Goal: Answer question/provide support: Share knowledge or assist other users

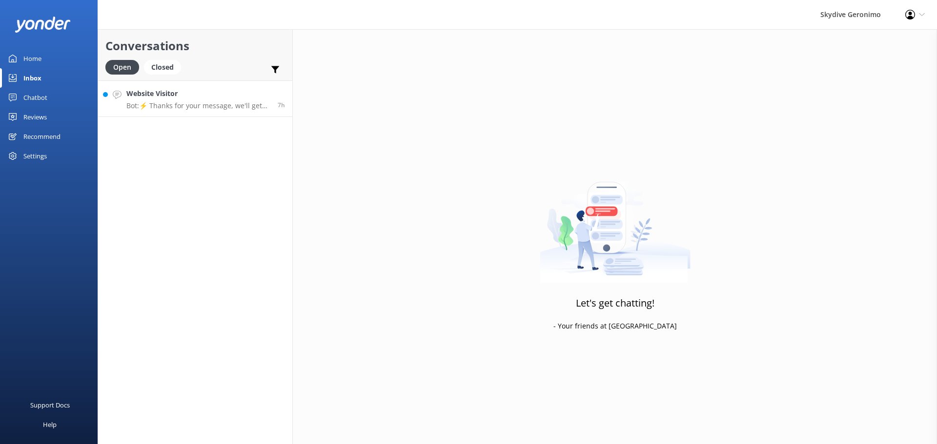
click at [232, 87] on link "Website Visitor Bot: ⚡ Thanks for your message, we'll get back to you as soon a…" at bounding box center [195, 98] width 194 height 37
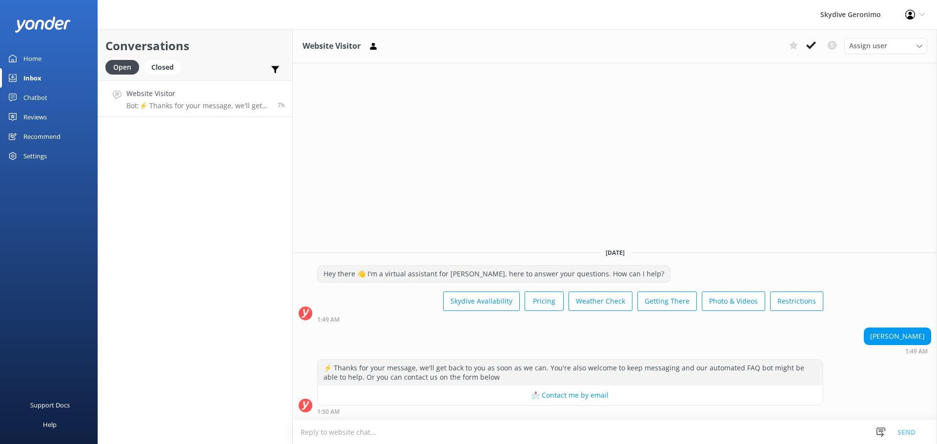
click at [266, 101] on p "Bot: ⚡ Thanks for your message, we'll get back to you as soon as we can. You're…" at bounding box center [198, 105] width 144 height 9
click at [175, 96] on h4 "Website Visitor" at bounding box center [198, 93] width 144 height 11
click at [61, 64] on link "Home" at bounding box center [49, 59] width 98 height 20
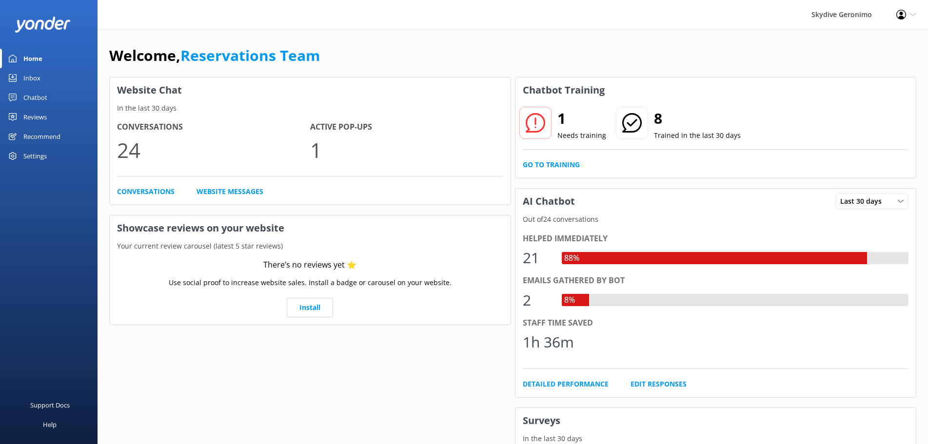
click at [574, 171] on div "1 Needs training 8 Trained in the last 30 days Go to Training" at bounding box center [716, 140] width 401 height 75
click at [572, 160] on link "Go to Training" at bounding box center [551, 165] width 57 height 11
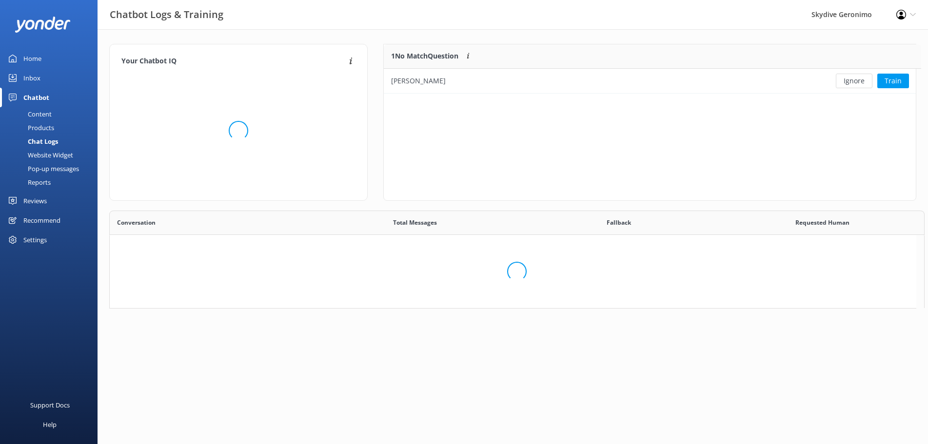
scroll to position [334, 798]
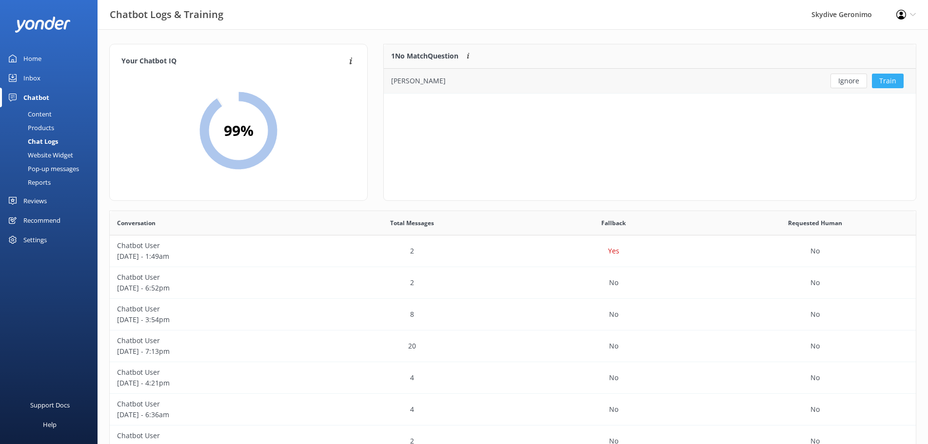
click at [888, 81] on button "Train" at bounding box center [888, 81] width 32 height 15
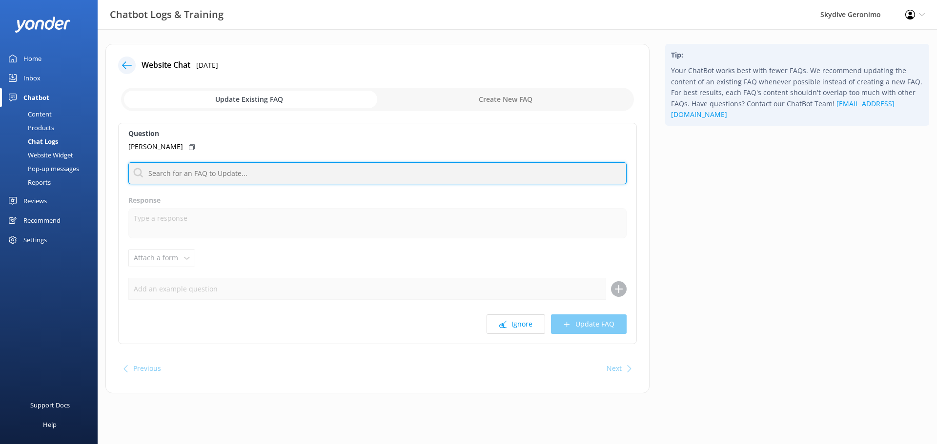
click at [234, 178] on input "text" at bounding box center [377, 173] width 498 height 22
click at [251, 163] on input "text" at bounding box center [377, 173] width 498 height 22
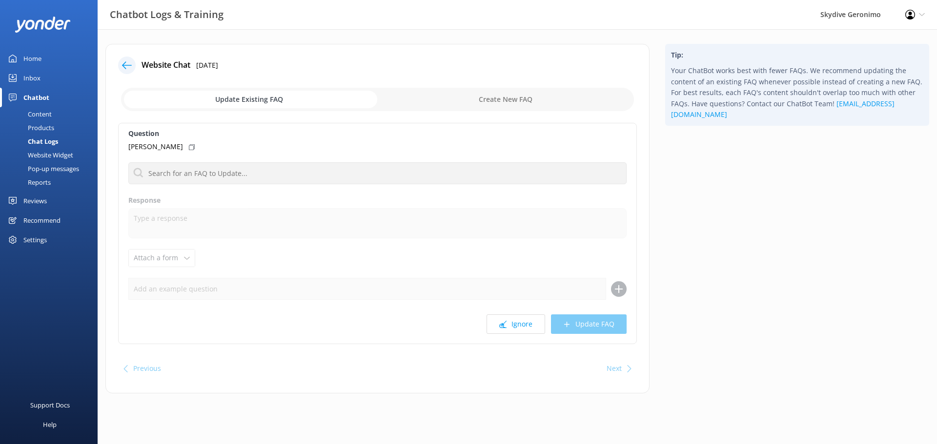
click at [544, 100] on input "checkbox" at bounding box center [377, 99] width 513 height 23
checkbox input "true"
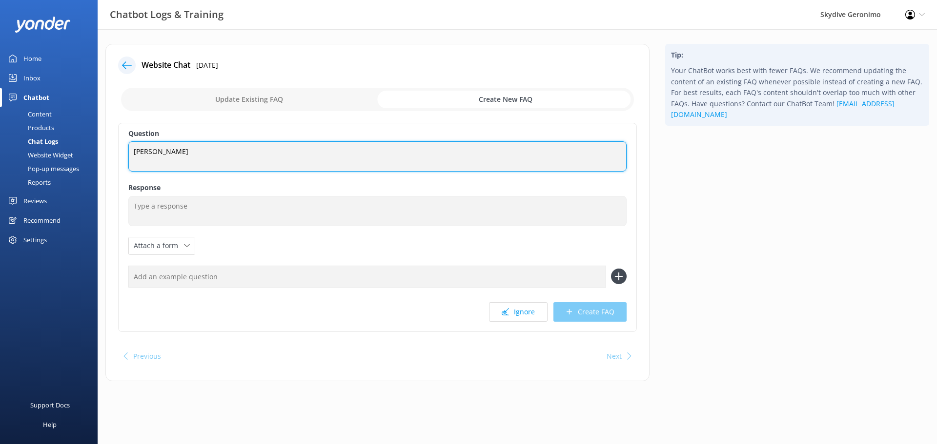
click at [356, 156] on textarea "[PERSON_NAME]" at bounding box center [377, 156] width 498 height 30
click at [134, 149] on textarea "[PERSON_NAME]" at bounding box center [377, 156] width 498 height 30
drag, startPoint x: 216, startPoint y: 153, endPoint x: 115, endPoint y: 159, distance: 101.2
click at [115, 159] on div "Website Chat [DATE] Update Existing FAQ Create New FAQ Question dO YOU STILL sK…" at bounding box center [377, 213] width 544 height 338
type textarea "Do you still Skydive in [GEOGRAPHIC_DATA]"
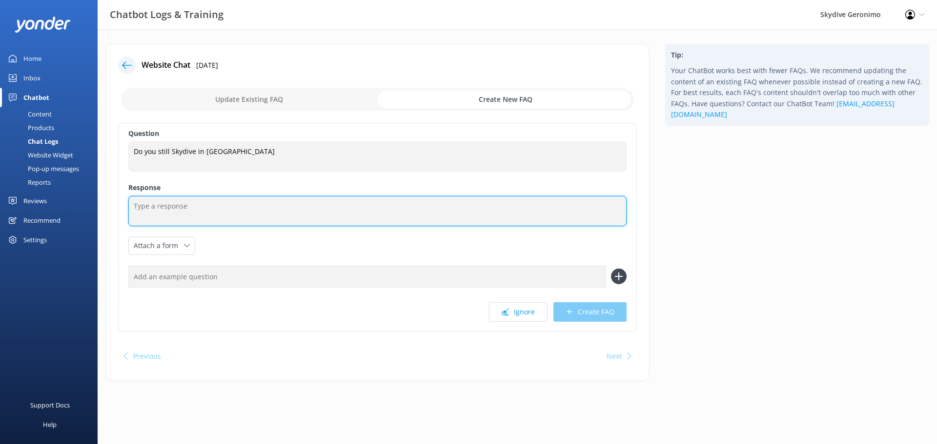
click at [236, 218] on textarea at bounding box center [377, 211] width 498 height 30
click at [155, 209] on textarea at bounding box center [377, 211] width 498 height 30
paste textarea "We closed down in [GEOGRAPHIC_DATA] a few years ago, we now only operate over […"
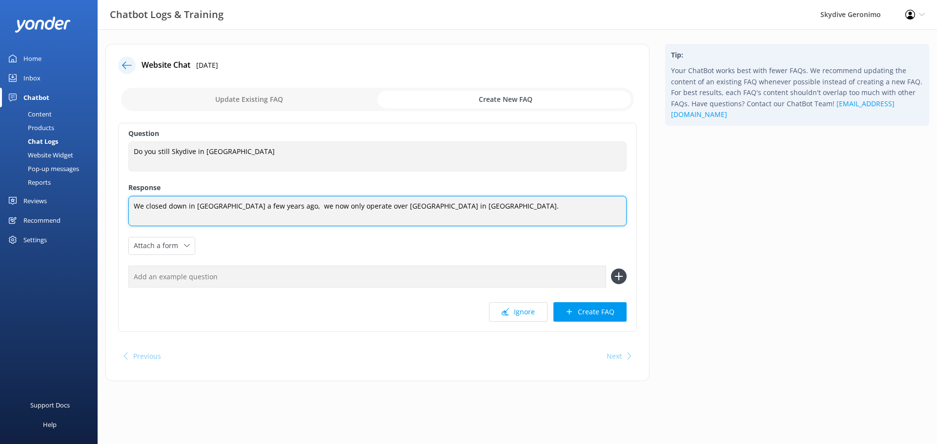
click at [175, 204] on textarea "We closed down in [GEOGRAPHIC_DATA] a few years ago, we now only operate over […" at bounding box center [377, 211] width 498 height 30
click at [153, 208] on textarea "We closed down in [GEOGRAPHIC_DATA] a few years ago, we now only operate over […" at bounding box center [377, 211] width 498 height 30
click at [140, 207] on textarea "We closed down in [GEOGRAPHIC_DATA] a few years ago, we now only operate over […" at bounding box center [377, 211] width 498 height 30
click at [167, 204] on textarea "We closed down in [GEOGRAPHIC_DATA] a few years ago, we now only operate over […" at bounding box center [377, 211] width 498 height 30
click at [271, 207] on textarea "We closed down in [GEOGRAPHIC_DATA] a few years ago, we now only operate over […" at bounding box center [377, 211] width 498 height 30
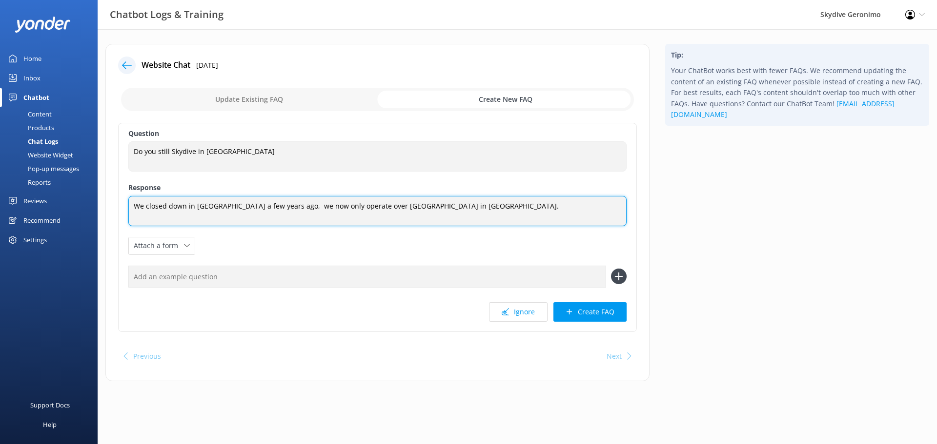
drag, startPoint x: 276, startPoint y: 209, endPoint x: 122, endPoint y: 210, distance: 153.7
click at [122, 210] on div "Question Do you still Skydive in [GEOGRAPHIC_DATA] Do you still Skydive in [PER…" at bounding box center [377, 227] width 519 height 209
click at [264, 208] on textarea "We sadly no longer operate in [GEOGRAPHIC_DATA]. we now only operate over [GEOG…" at bounding box center [377, 211] width 498 height 30
click at [276, 199] on textarea "We sadly no longer operate in [GEOGRAPHIC_DATA]. We now only operate over [GEOG…" at bounding box center [377, 211] width 498 height 30
click at [285, 210] on textarea "We sadly no longer operate in [GEOGRAPHIC_DATA]. We now only operate over [GEOG…" at bounding box center [377, 211] width 498 height 30
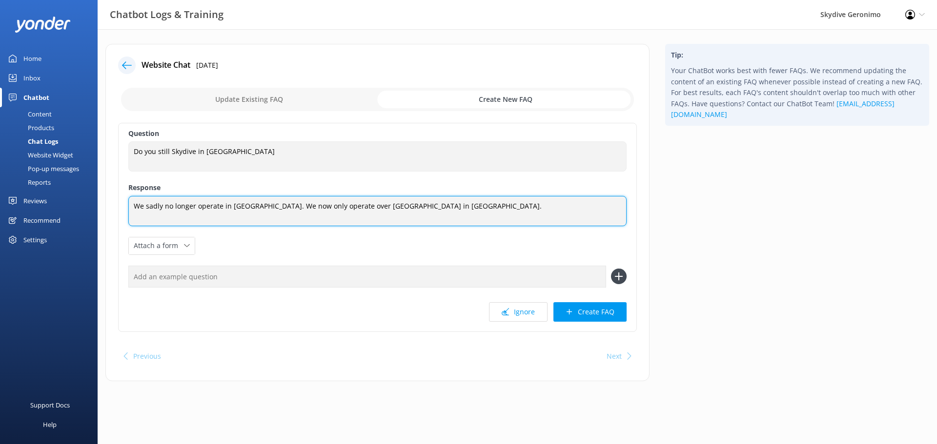
click at [347, 204] on textarea "We sadly no longer operate in [GEOGRAPHIC_DATA]. We now only operate over [GEOG…" at bounding box center [377, 211] width 498 height 30
click at [372, 209] on textarea "We sadly no longer operate in [GEOGRAPHIC_DATA]. We now only operate over [GEOG…" at bounding box center [377, 211] width 498 height 30
drag, startPoint x: 304, startPoint y: 207, endPoint x: 322, endPoint y: 209, distance: 18.6
click at [304, 207] on textarea "We sadly no longer operate in [GEOGRAPHIC_DATA]. We now only operate over [GEOG…" at bounding box center [377, 211] width 498 height 30
drag, startPoint x: 340, startPoint y: 202, endPoint x: 348, endPoint y: 204, distance: 8.9
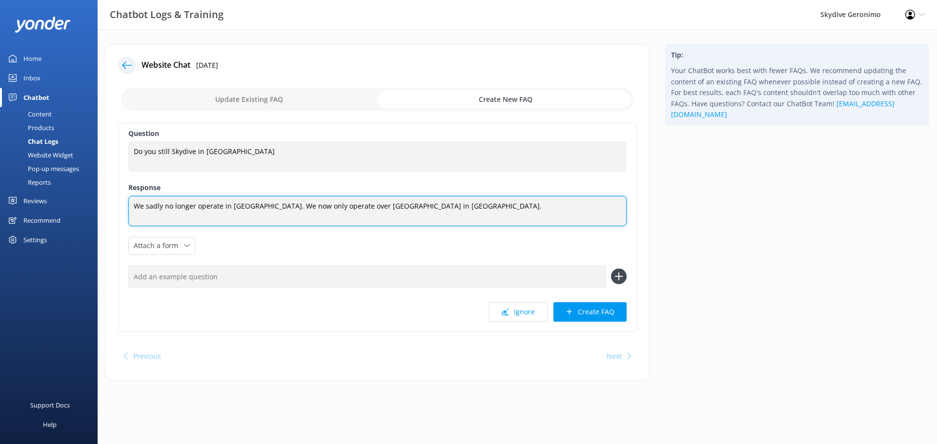
click at [341, 202] on textarea "We sadly no longer operate in [GEOGRAPHIC_DATA]. We now only operate over [GEOG…" at bounding box center [377, 211] width 498 height 30
click at [393, 207] on textarea "We sadly no longer operate in [GEOGRAPHIC_DATA]. We now only operate over [GEOG…" at bounding box center [377, 211] width 498 height 30
click at [363, 210] on textarea "We sadly no longer operate in [GEOGRAPHIC_DATA]. We now only operate over [GEOG…" at bounding box center [377, 211] width 498 height 30
click at [474, 207] on textarea "We sadly no longer operate in [GEOGRAPHIC_DATA]. We now only operate over [GEOG…" at bounding box center [377, 211] width 498 height 30
drag, startPoint x: 402, startPoint y: 205, endPoint x: 389, endPoint y: 208, distance: 13.1
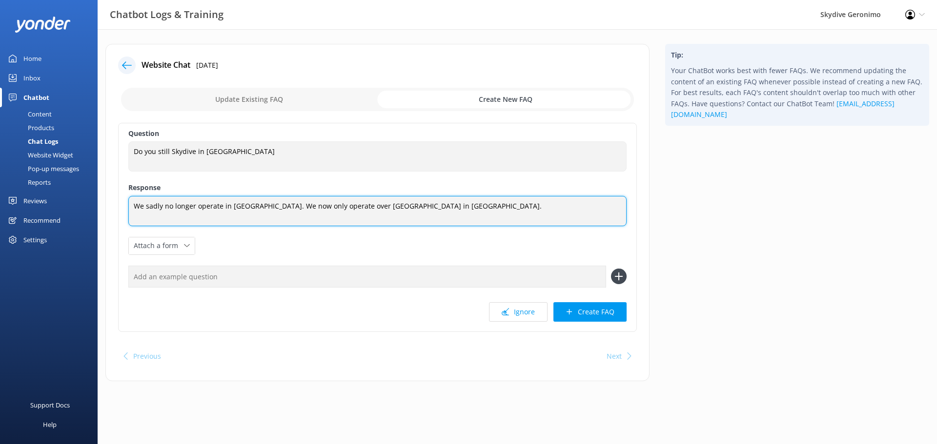
click at [389, 208] on textarea "We sadly no longer operate in [GEOGRAPHIC_DATA]. We now only operate over [GEOG…" at bounding box center [377, 211] width 498 height 30
click at [425, 205] on textarea "We sadly no longer operate in [GEOGRAPHIC_DATA]. We now only operate over [GEOG…" at bounding box center [377, 211] width 498 height 30
type textarea "We sadly no longer operate in [GEOGRAPHIC_DATA]. We now only operate over [GEOG…"
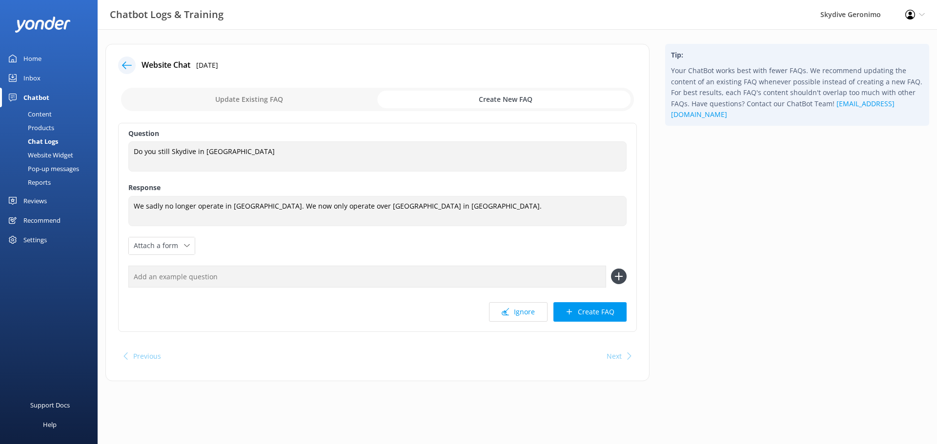
click at [204, 270] on input "text" at bounding box center [367, 277] width 478 height 22
type input "[PERSON_NAME]"
click at [613, 274] on icon at bounding box center [619, 277] width 16 height 16
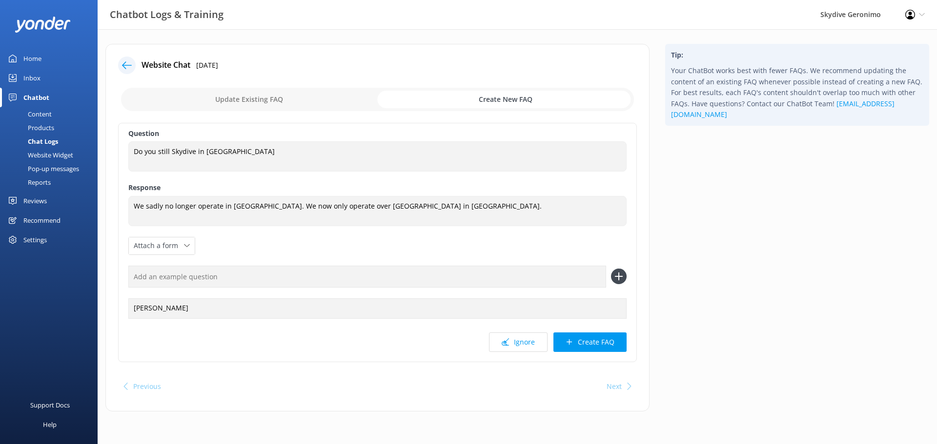
click at [241, 279] on input "text" at bounding box center [367, 277] width 478 height 22
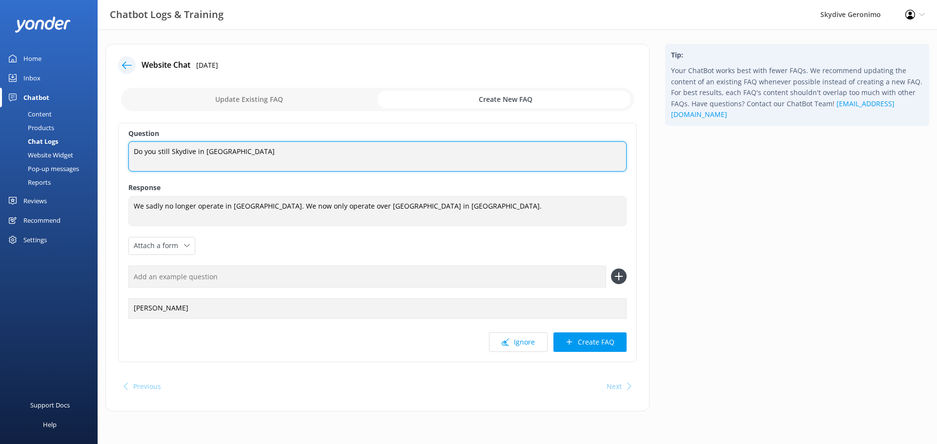
click at [294, 156] on textarea "Do you still Skydive in [GEOGRAPHIC_DATA]" at bounding box center [377, 156] width 498 height 30
type textarea "Do you still Skydive in [GEOGRAPHIC_DATA]?"
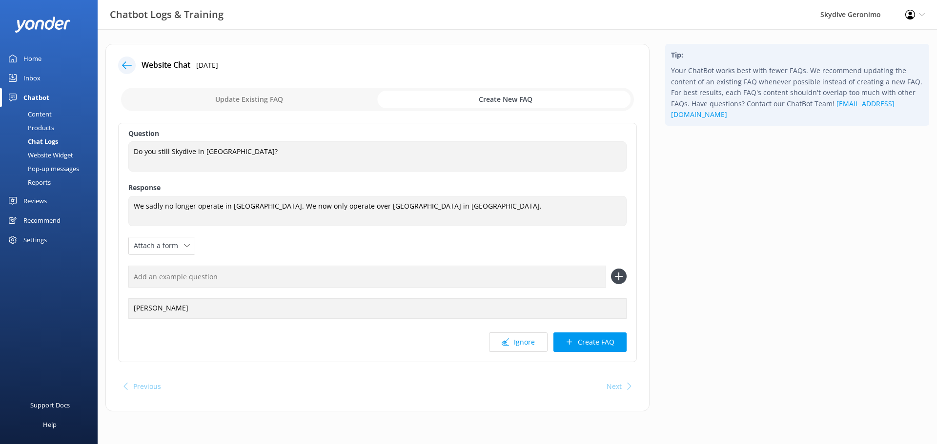
click at [218, 261] on div "Question Do you still Skydive in [GEOGRAPHIC_DATA]? Do you still Skydive in [GE…" at bounding box center [377, 243] width 519 height 240
click at [217, 276] on input "text" at bounding box center [367, 277] width 478 height 22
type input "Skydiving in [GEOGRAPHIC_DATA]?"
click at [595, 344] on button "Create FAQ" at bounding box center [589, 343] width 73 height 20
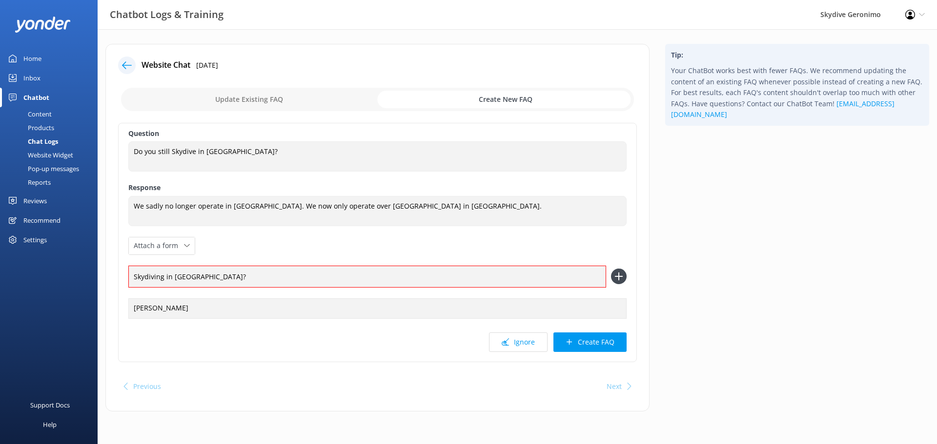
click at [339, 337] on div "Ignore Create FAQ" at bounding box center [377, 343] width 498 height 20
click at [291, 271] on input "Skydiving in [GEOGRAPHIC_DATA]?" at bounding box center [367, 277] width 478 height 22
click at [250, 307] on div "[PERSON_NAME]" at bounding box center [377, 309] width 498 height 20
click at [280, 266] on input "Skydiving in [GEOGRAPHIC_DATA]?" at bounding box center [367, 277] width 478 height 22
click at [619, 281] on use at bounding box center [618, 277] width 8 height 8
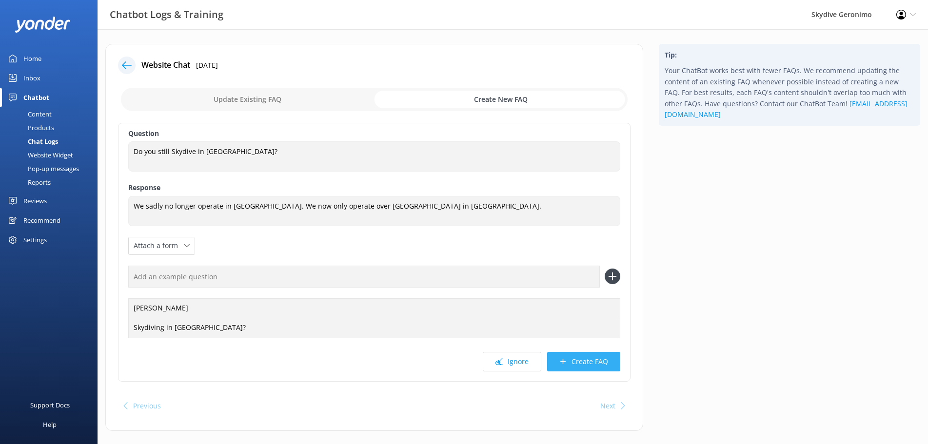
click at [579, 370] on button "Create FAQ" at bounding box center [583, 362] width 73 height 20
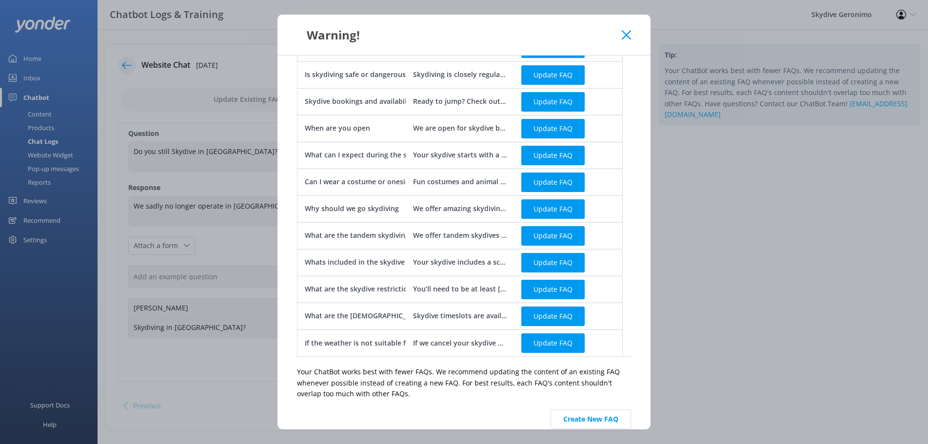
scroll to position [236, 0]
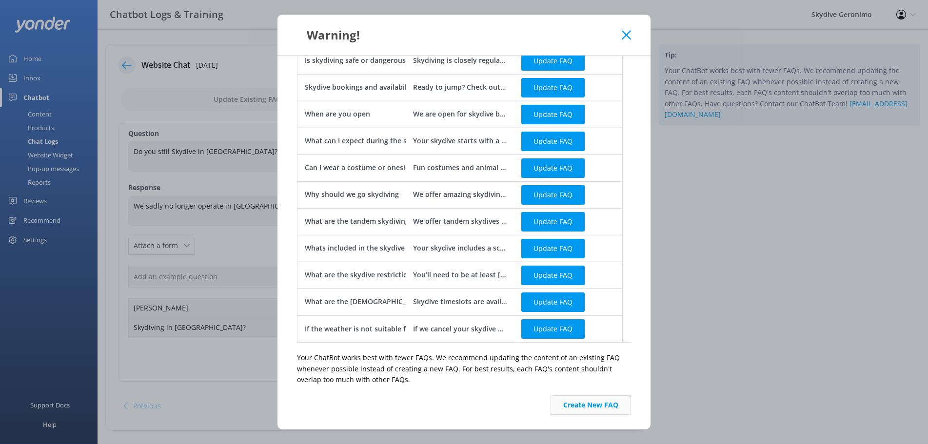
click at [596, 411] on button "Create New FAQ" at bounding box center [591, 406] width 80 height 20
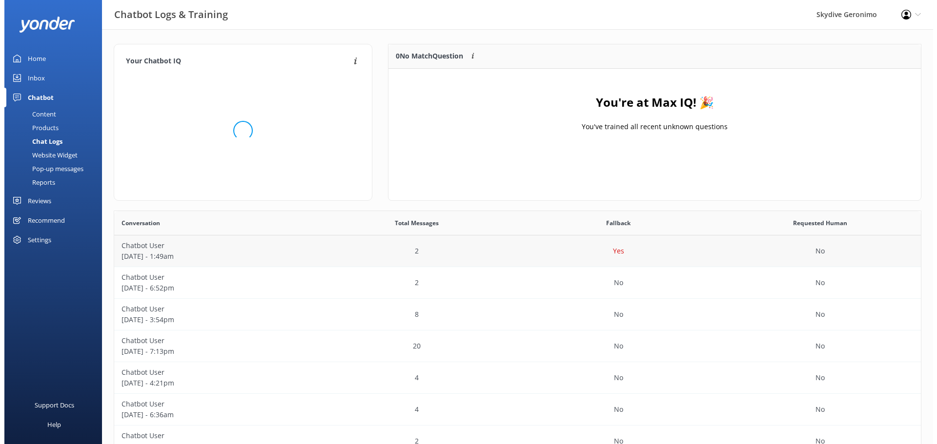
scroll to position [334, 798]
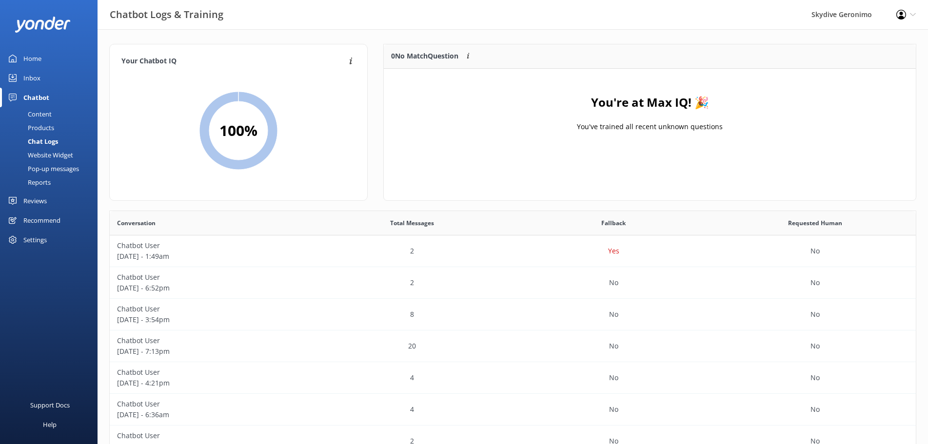
drag, startPoint x: 45, startPoint y: 75, endPoint x: 40, endPoint y: 77, distance: 5.0
click at [44, 75] on link "Inbox" at bounding box center [49, 78] width 98 height 20
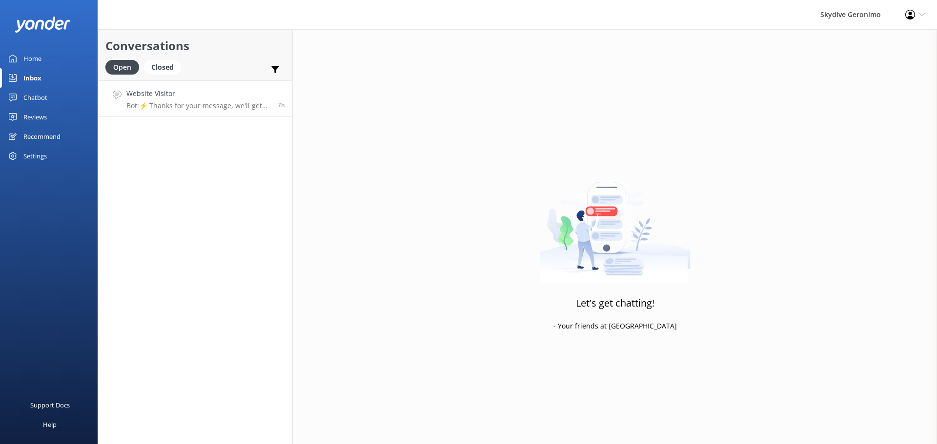
click at [238, 112] on link "Website Visitor Bot: ⚡ Thanks for your message, we'll get back to you as soon a…" at bounding box center [195, 98] width 194 height 37
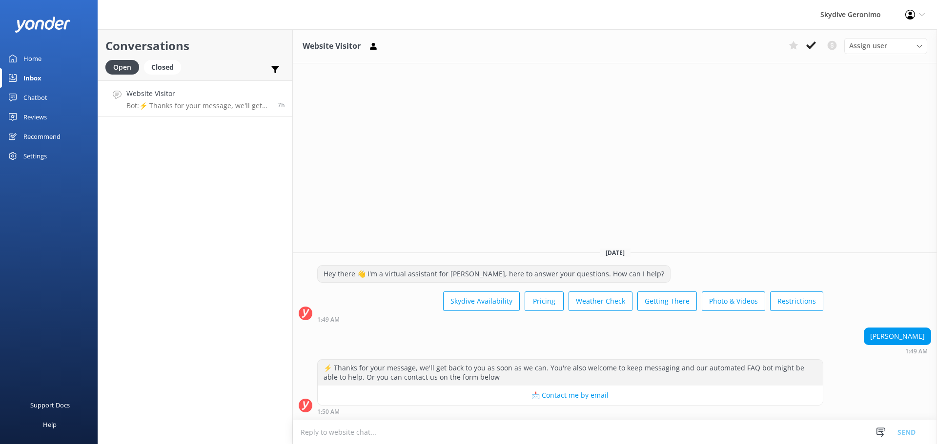
click at [361, 431] on textarea at bounding box center [615, 433] width 644 height 24
